Goal: Check status: Check status

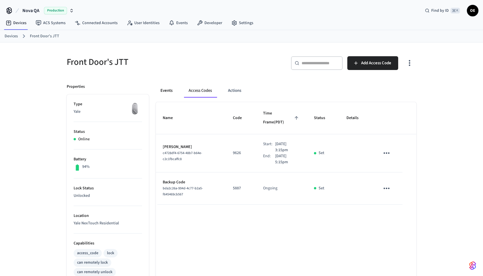
click at [170, 91] on button "Events" at bounding box center [166, 91] width 21 height 14
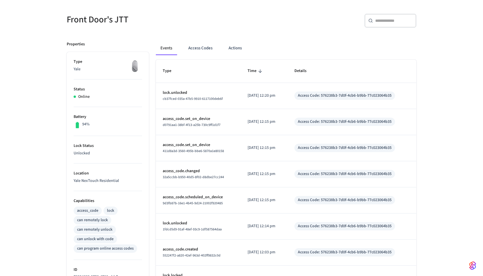
scroll to position [45, 0]
